Goal: Task Accomplishment & Management: Manage account settings

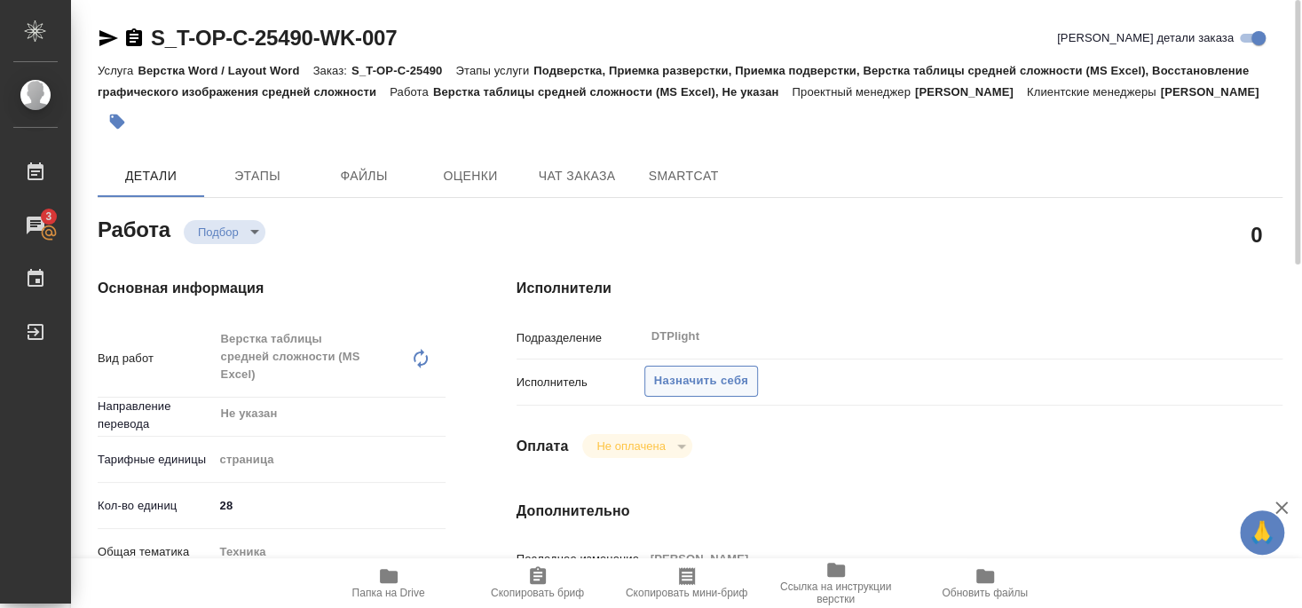
click at [717, 382] on span "Назначить себя" at bounding box center [701, 381] width 94 height 20
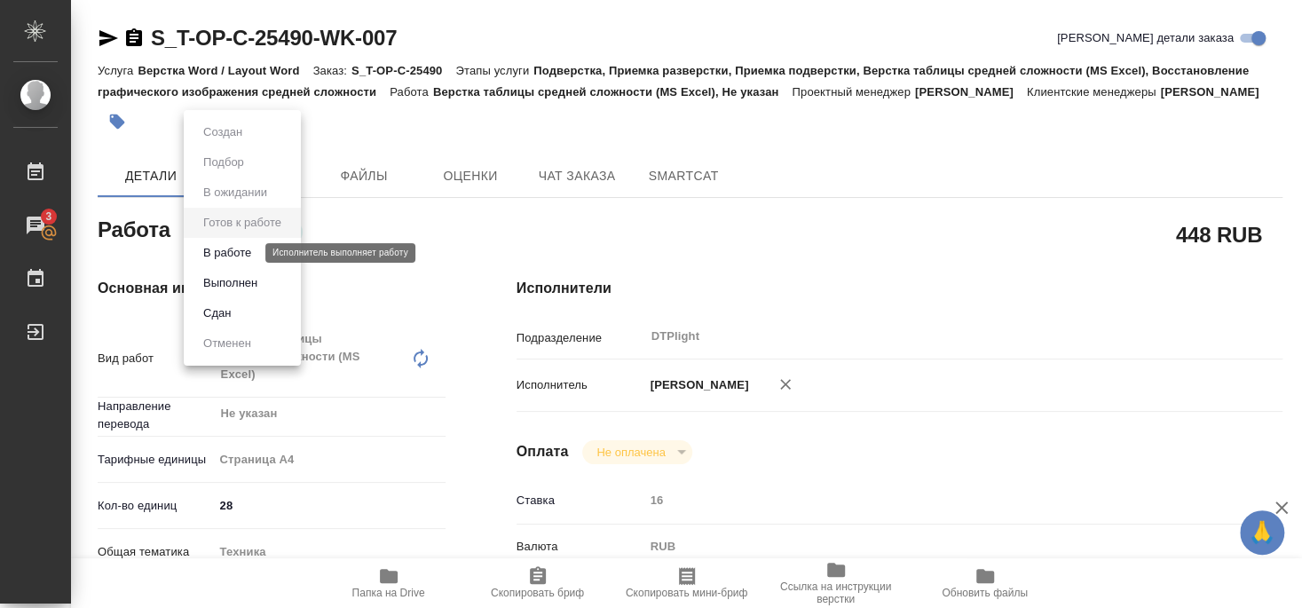
click at [242, 249] on button "В работе" at bounding box center [227, 253] width 59 height 20
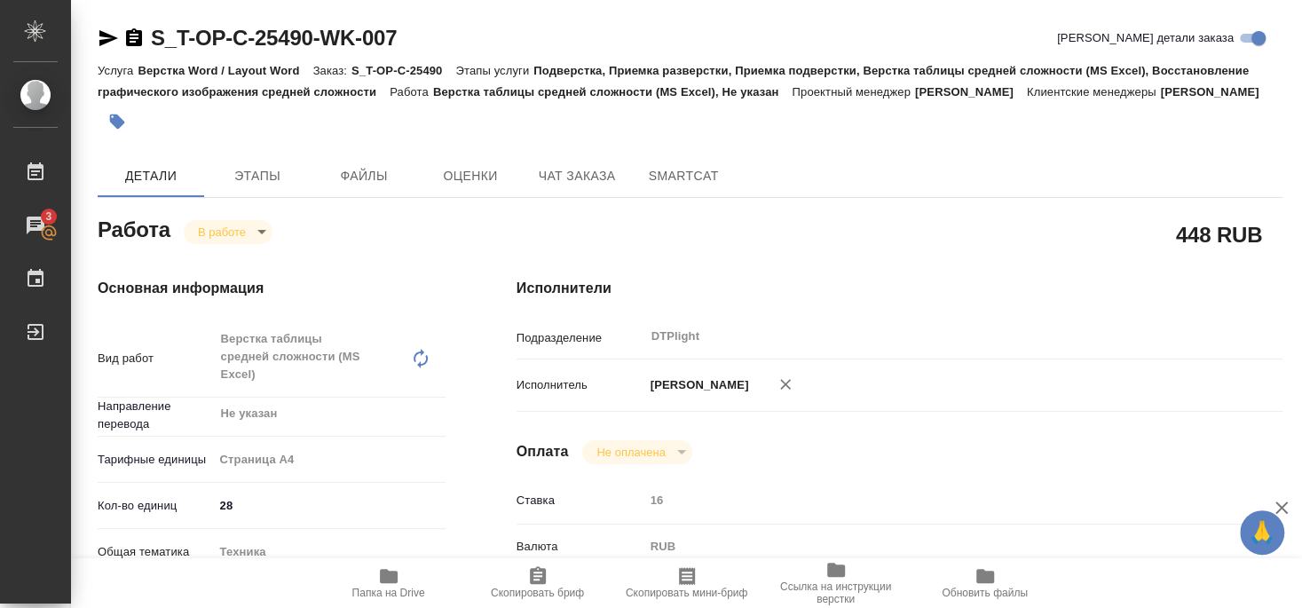
type textarea "x"
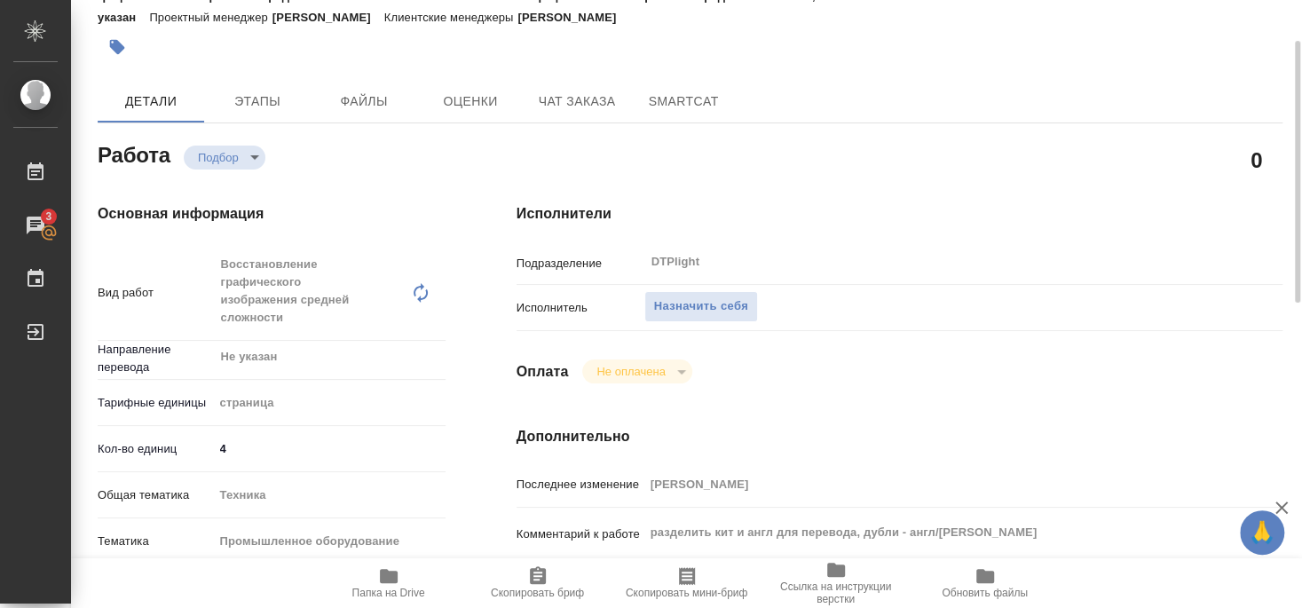
scroll to position [192, 0]
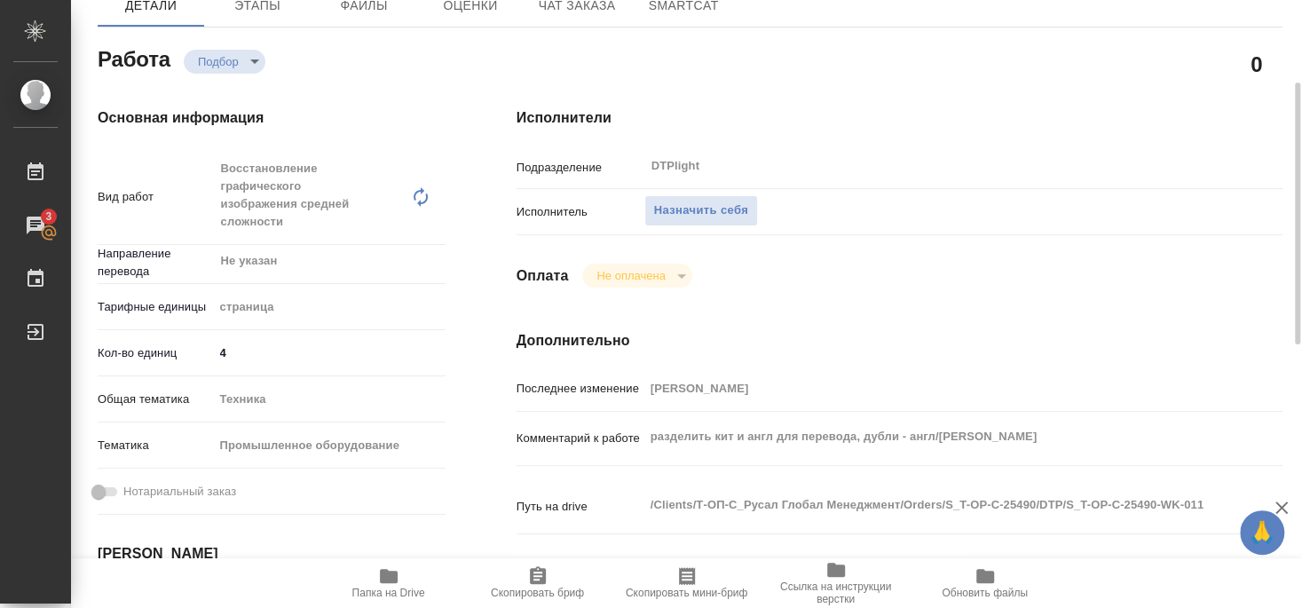
click at [390, 587] on span "Папка на Drive" at bounding box center [388, 593] width 73 height 12
click at [714, 201] on span "Назначить себя" at bounding box center [701, 211] width 94 height 20
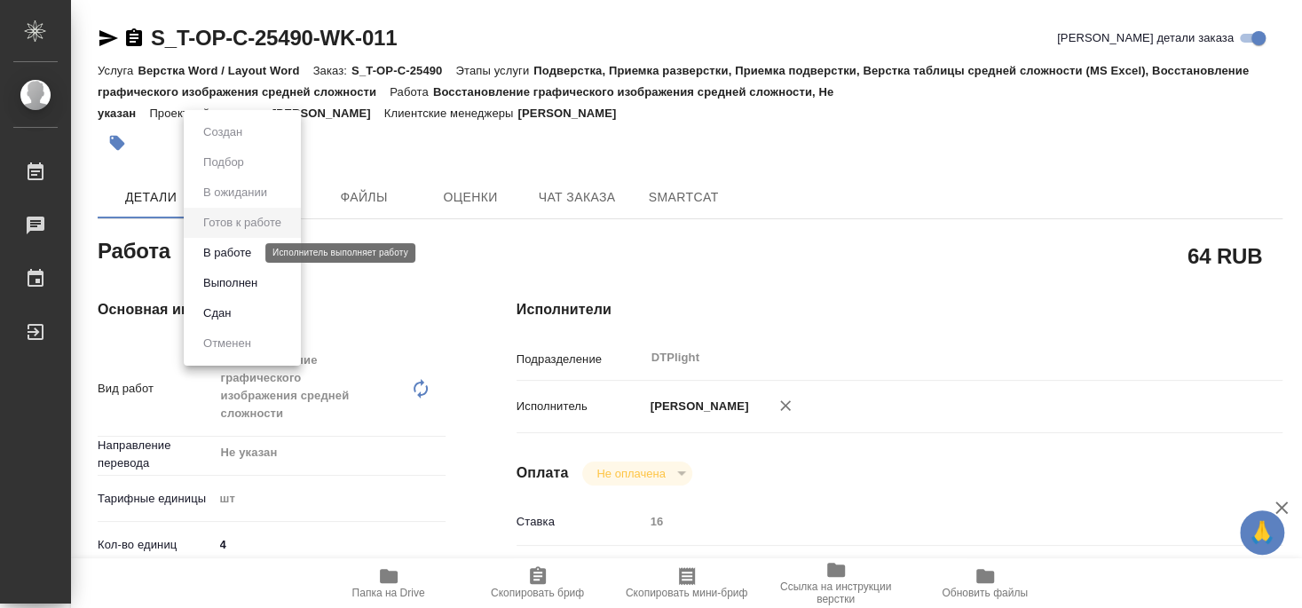
click at [233, 259] on button "В работе" at bounding box center [227, 253] width 59 height 20
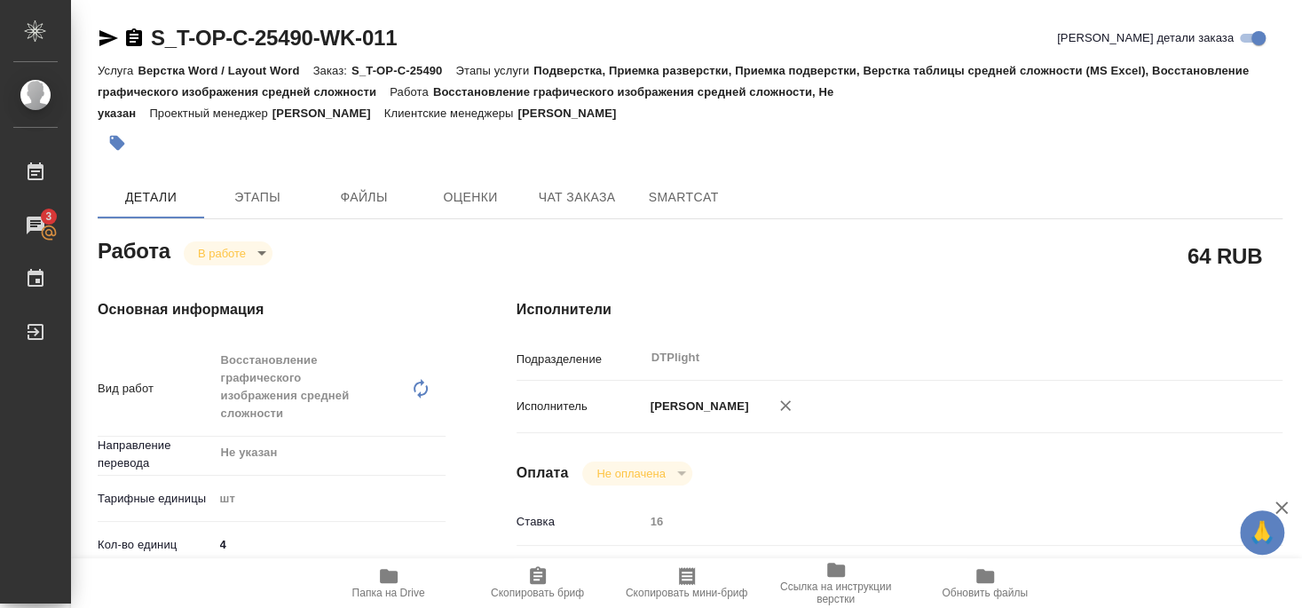
type textarea "x"
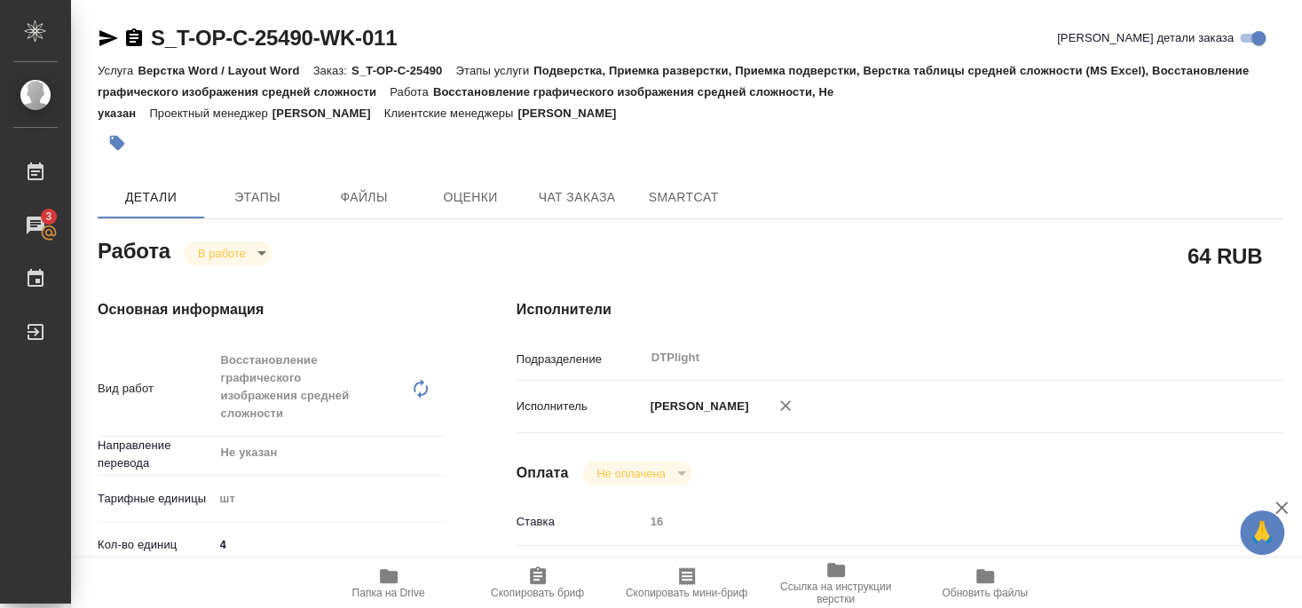
type textarea "x"
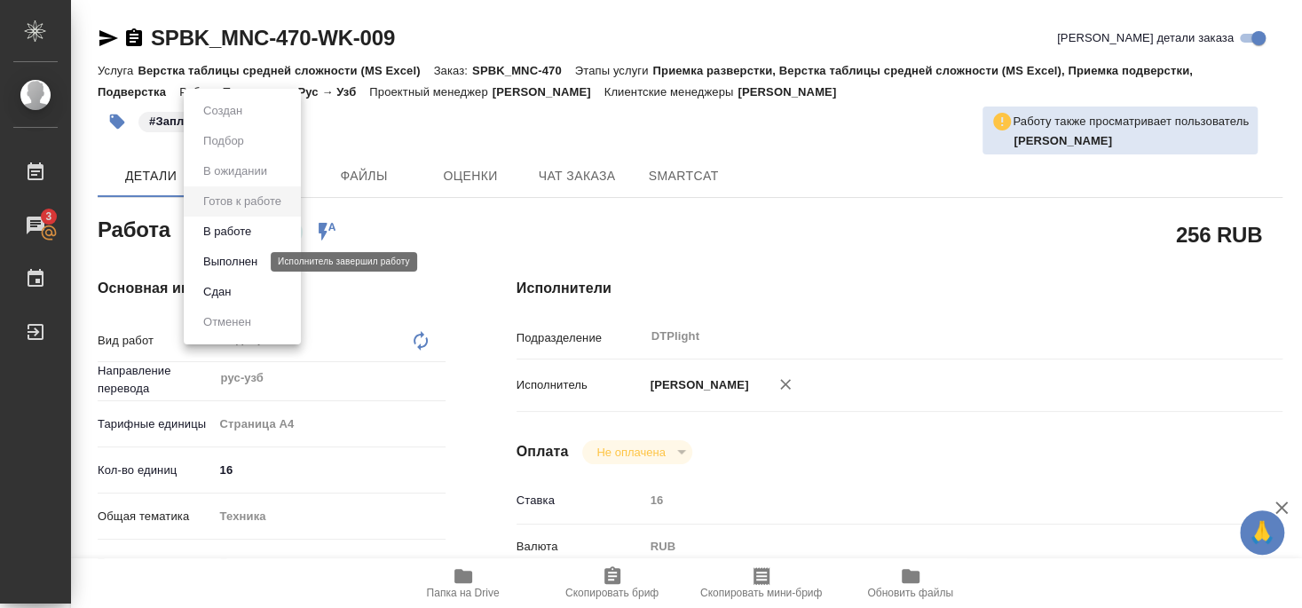
click at [233, 259] on button "Выполнен" at bounding box center [230, 262] width 65 height 20
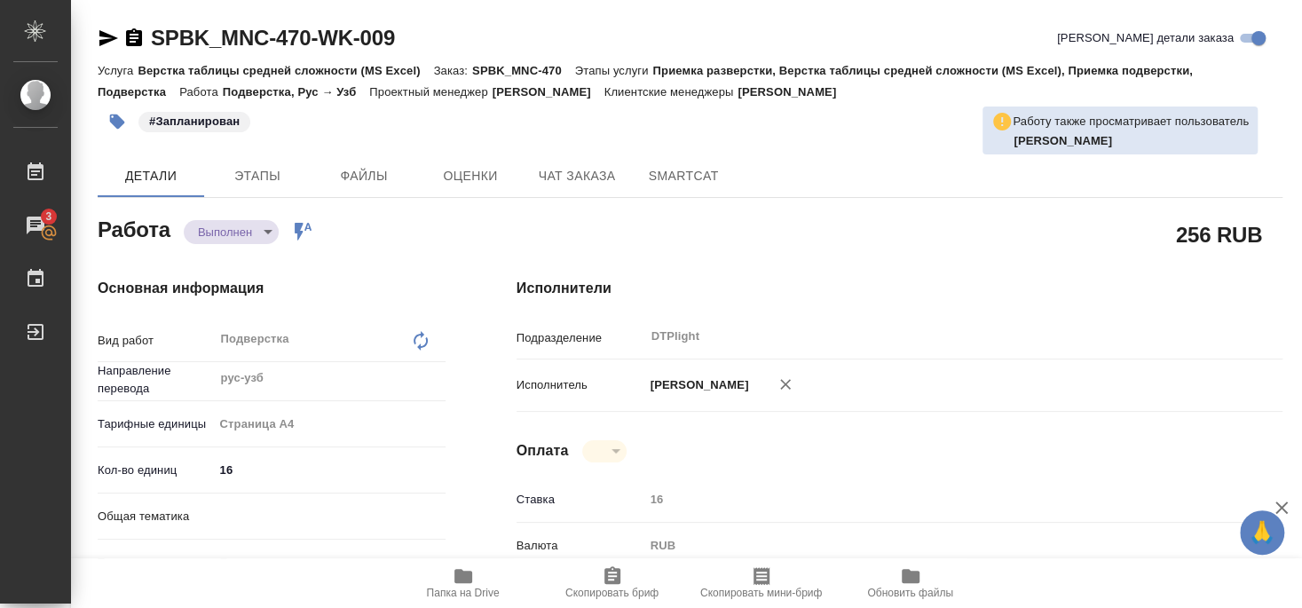
type textarea "x"
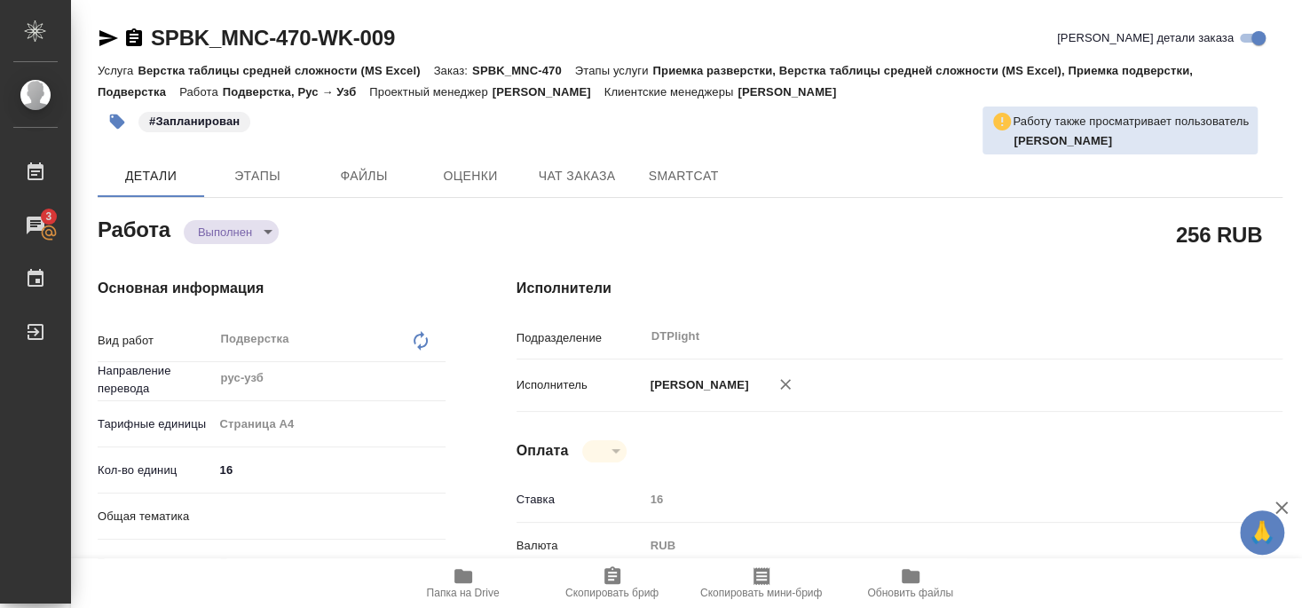
type textarea "x"
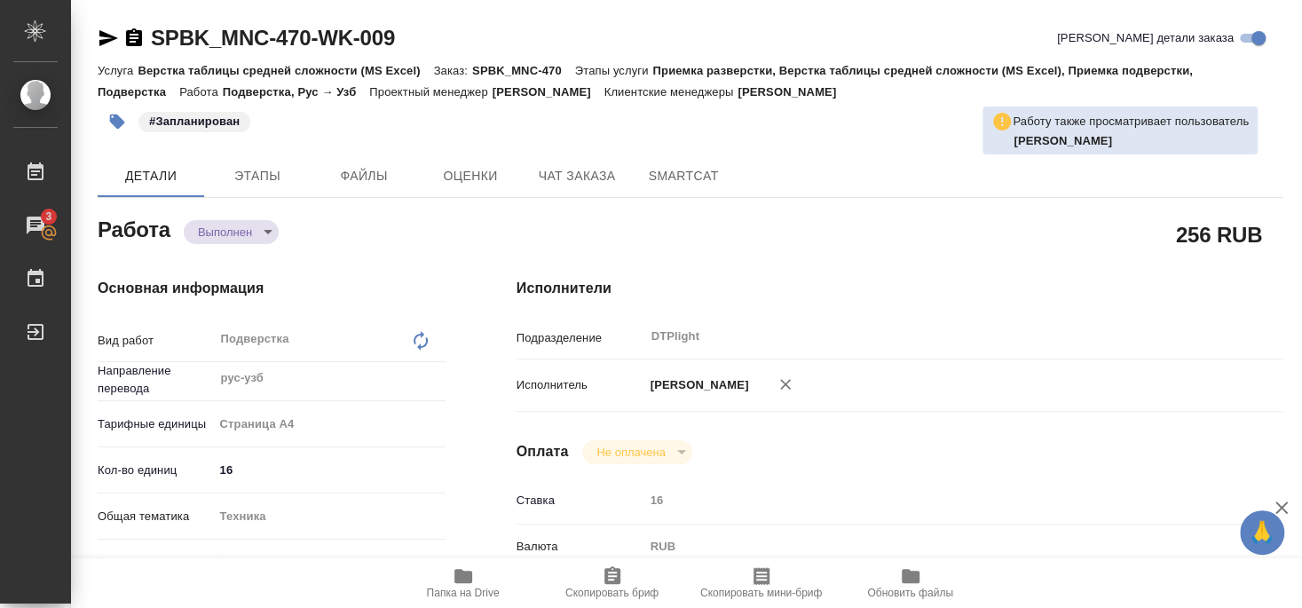
type textarea "x"
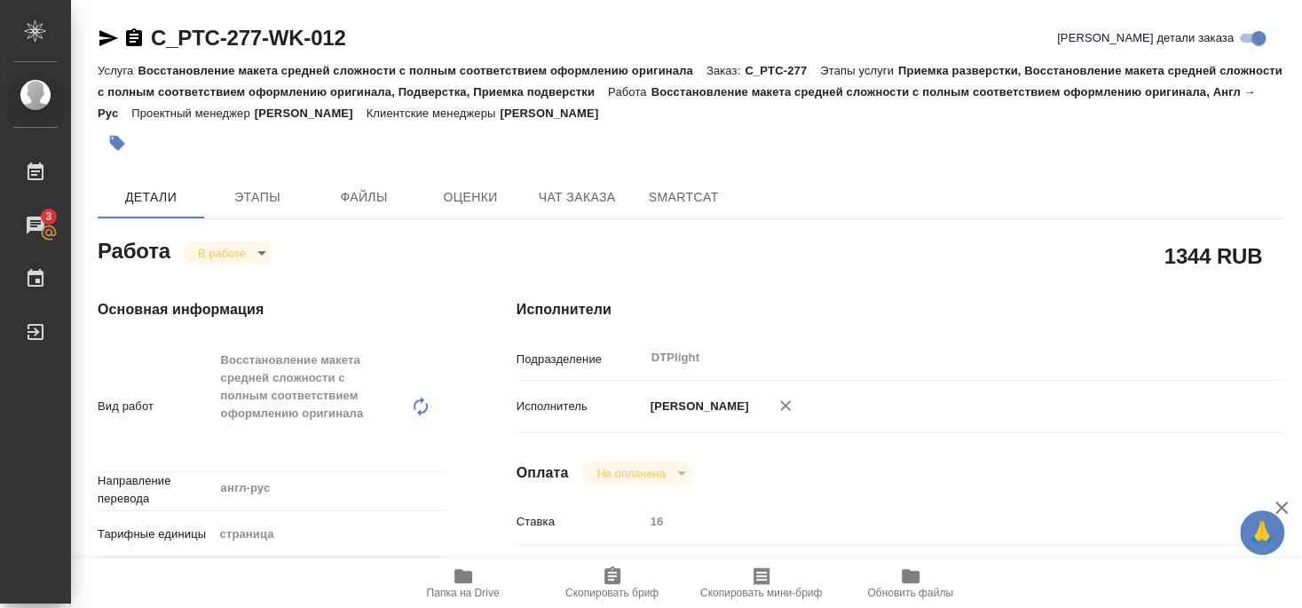
scroll to position [166, 0]
